Goal: Task Accomplishment & Management: Manage account settings

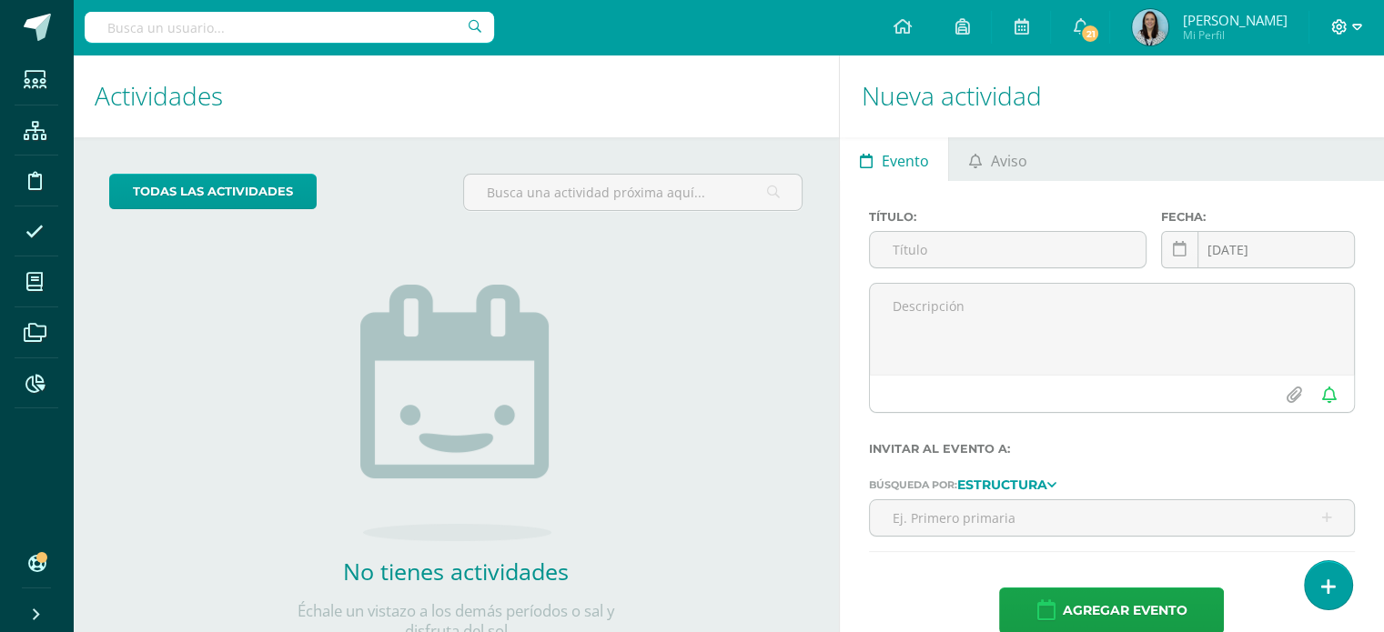
click at [1339, 25] on icon at bounding box center [1339, 26] width 15 height 15
click at [1321, 97] on span "Configuración" at bounding box center [1301, 97] width 85 height 17
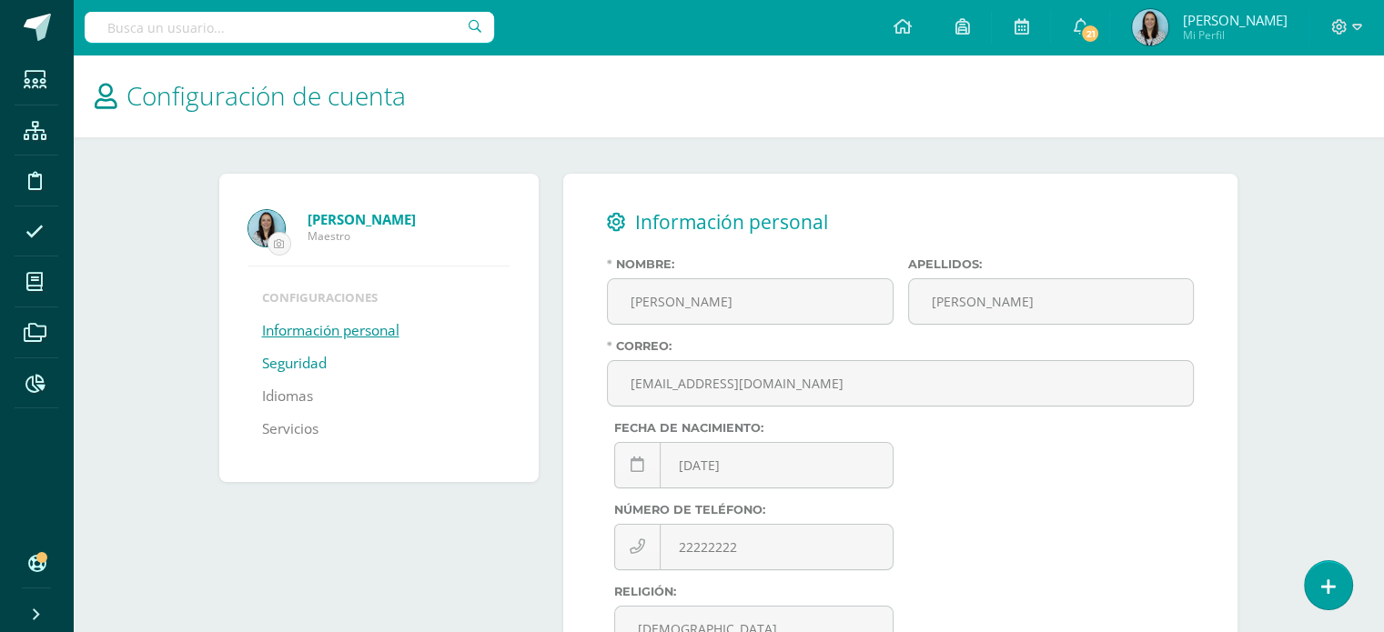
click at [300, 365] on link "Seguridad" at bounding box center [294, 364] width 65 height 33
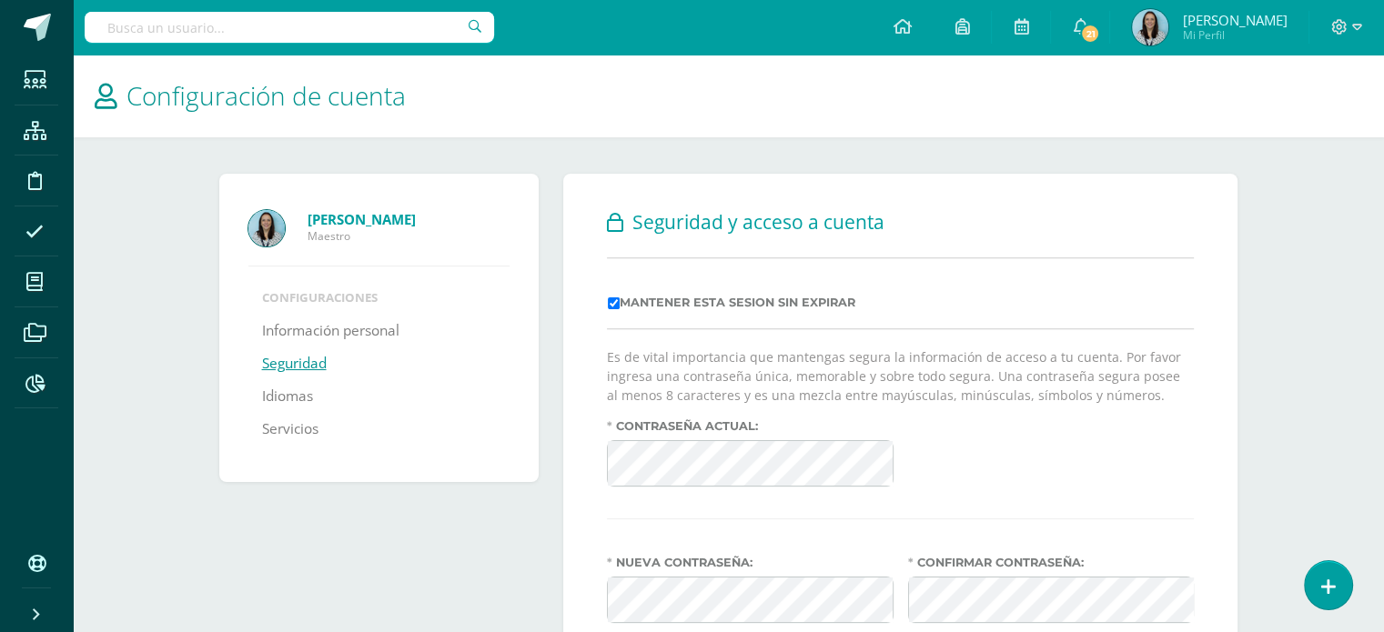
scroll to position [91, 0]
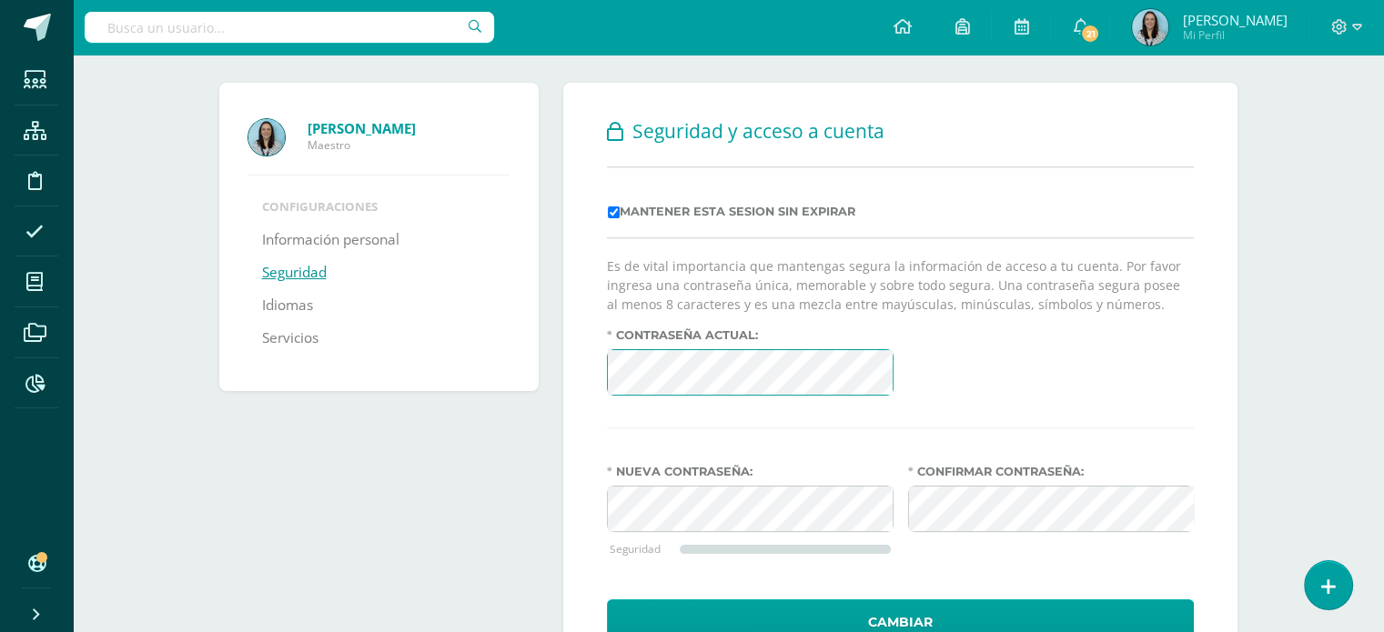
click at [1010, 373] on div "Contraseña actual:" at bounding box center [900, 369] width 601 height 82
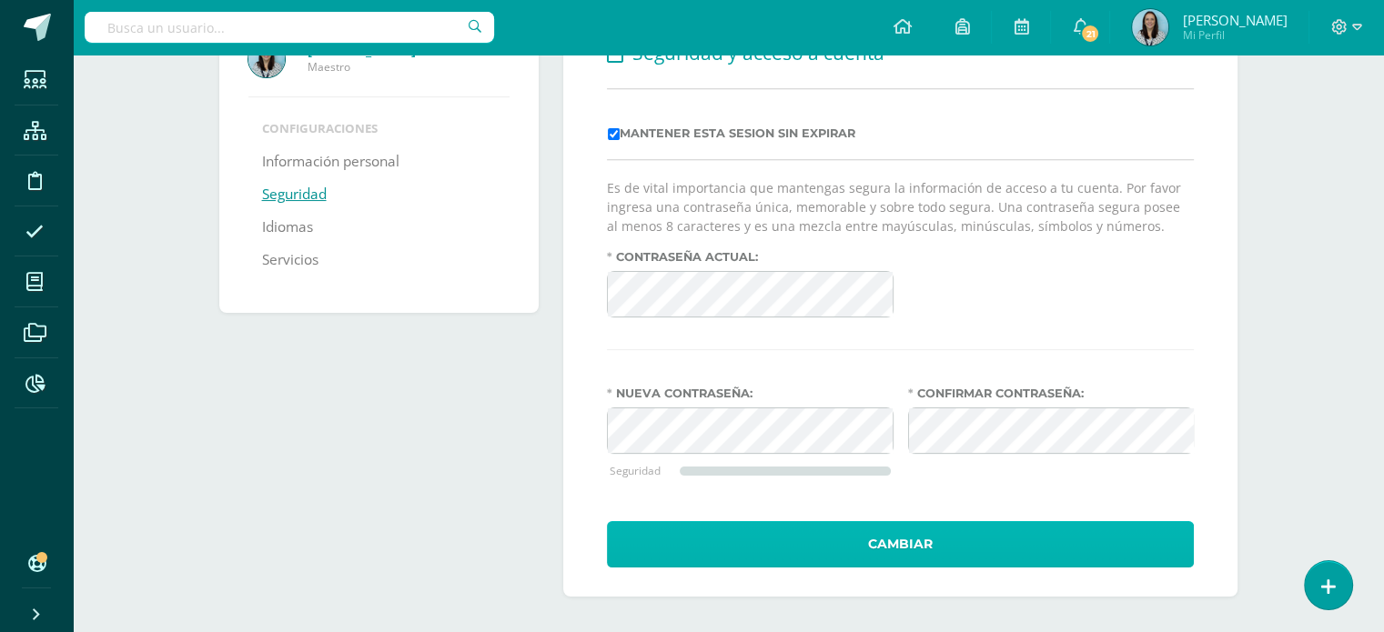
click at [932, 545] on button "Cambiar" at bounding box center [900, 544] width 587 height 46
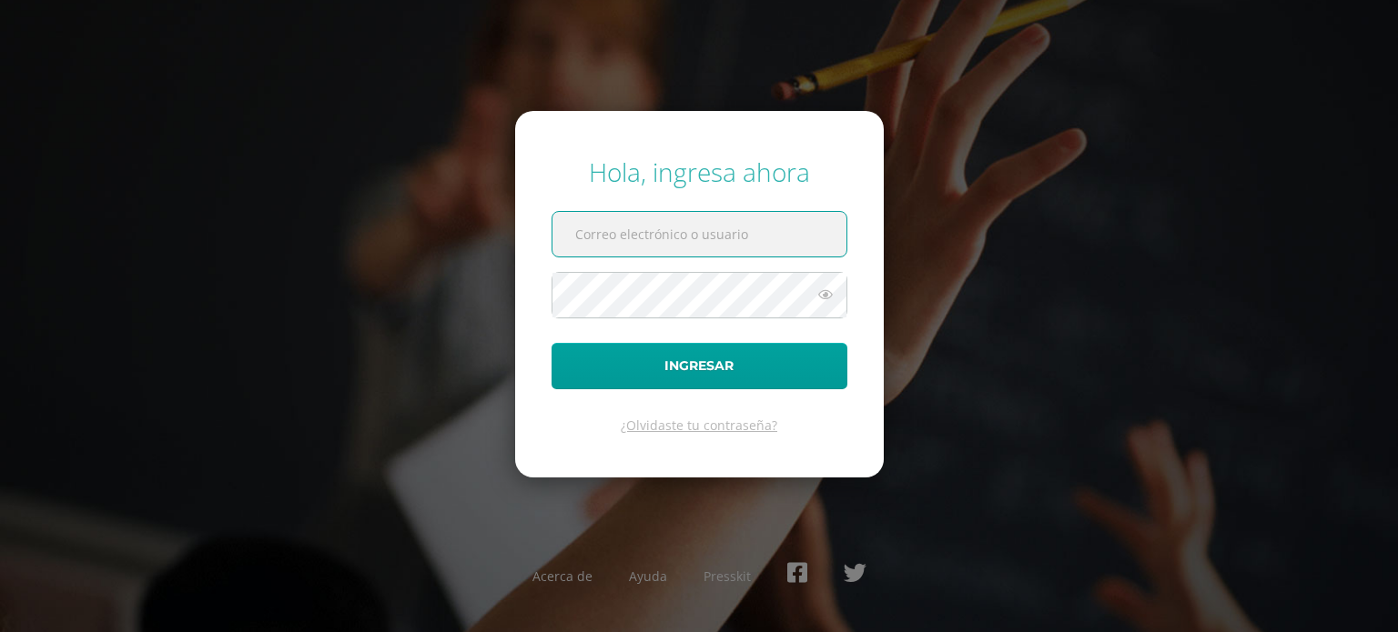
type input "dsecundaria@bilinguesanjuan.edu.gt"
click at [825, 298] on icon at bounding box center [825, 295] width 24 height 22
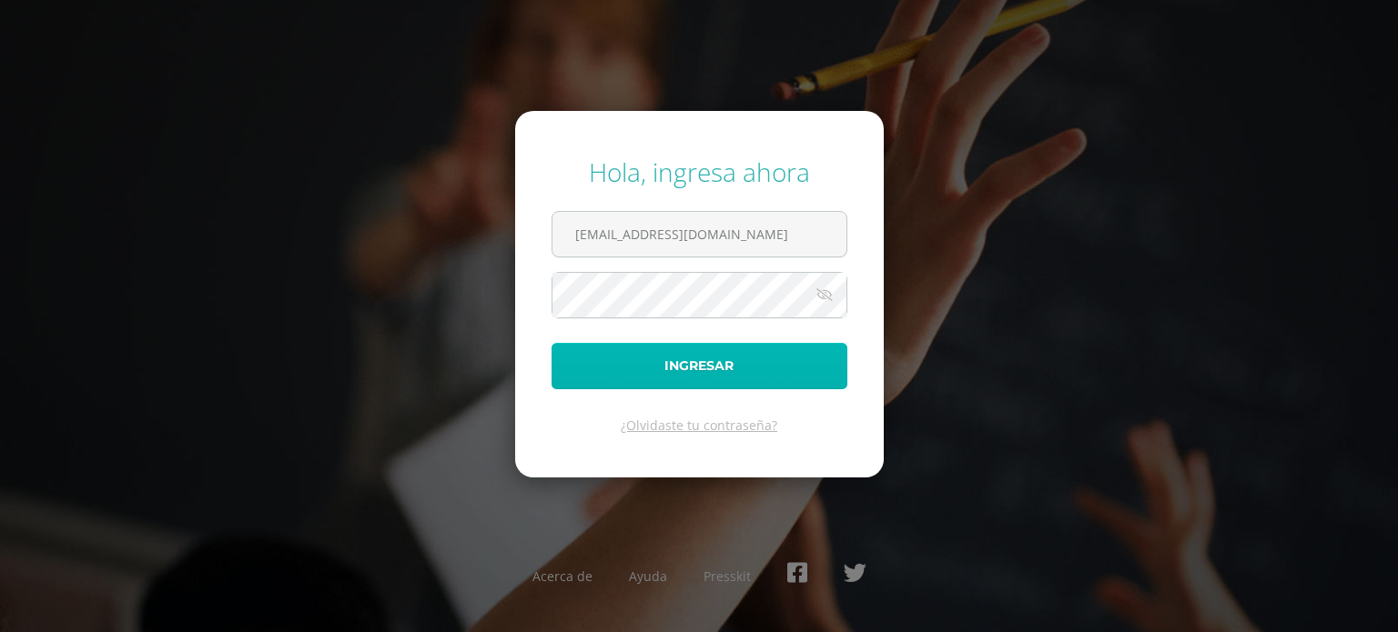
click at [601, 369] on button "Ingresar" at bounding box center [699, 366] width 296 height 46
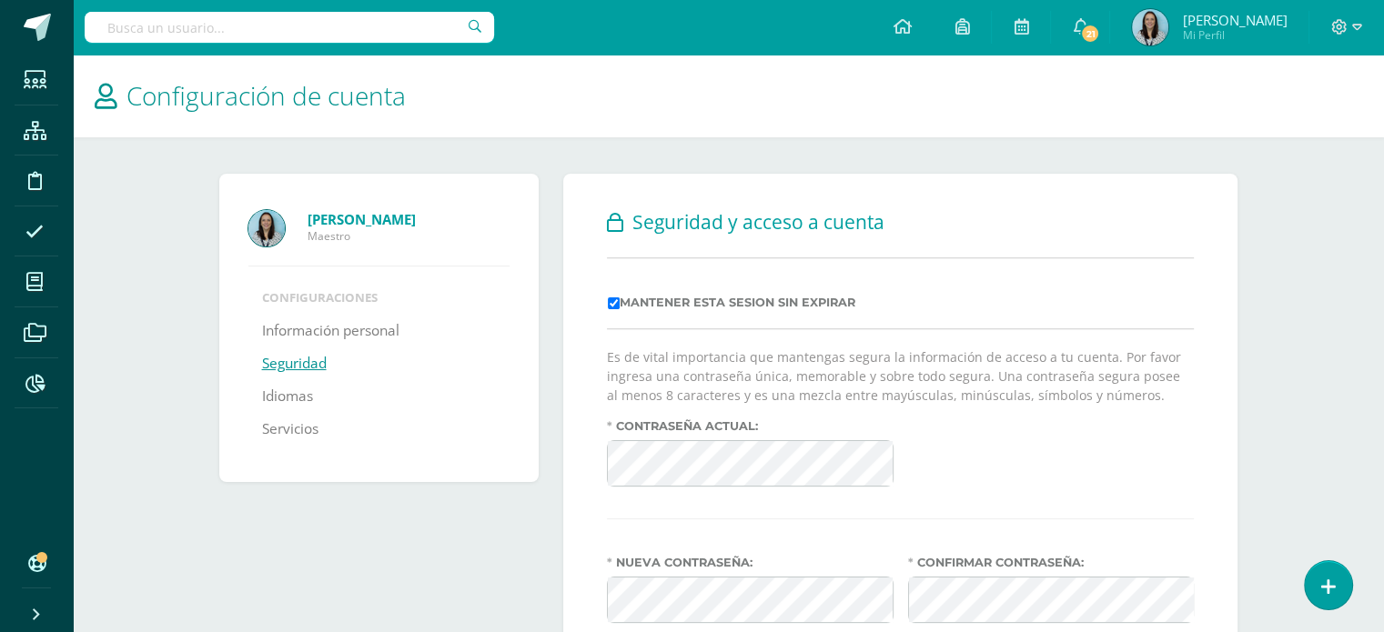
click at [371, 18] on input "text" at bounding box center [289, 27] width 409 height 31
type input "[PERSON_NAME]"
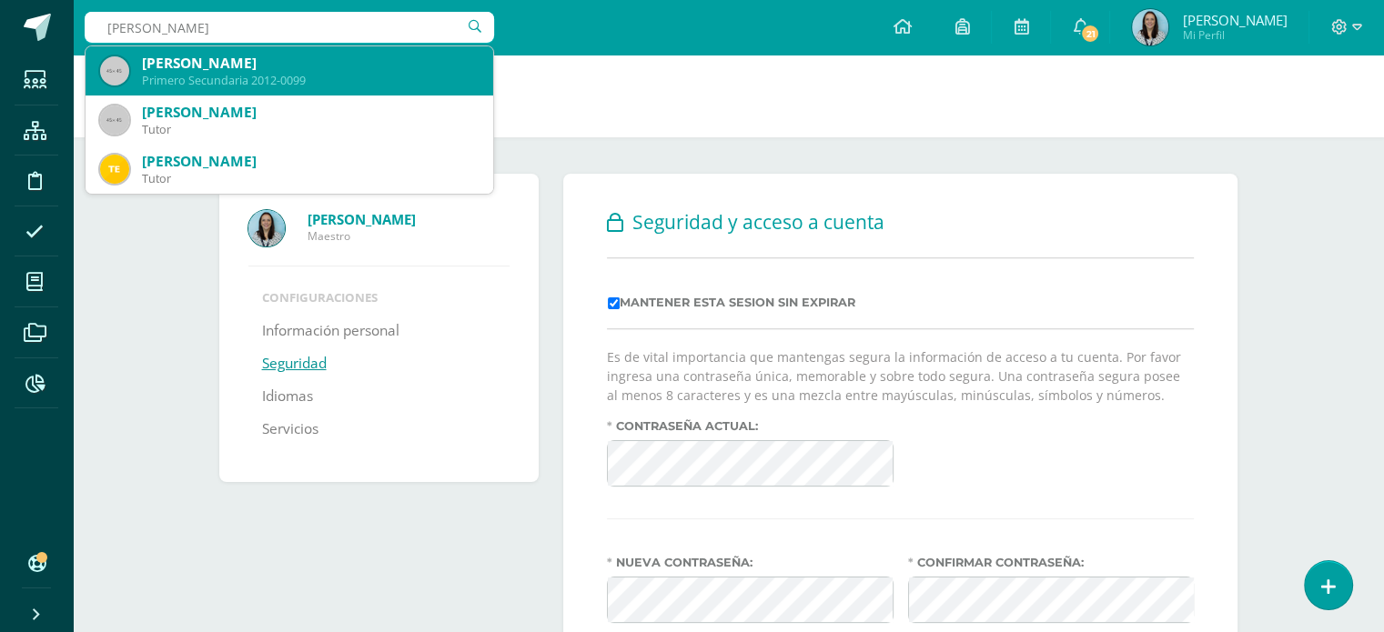
click at [202, 59] on div "Arianne Ximena Alonzo López" at bounding box center [310, 63] width 337 height 19
